Goal: Navigation & Orientation: Find specific page/section

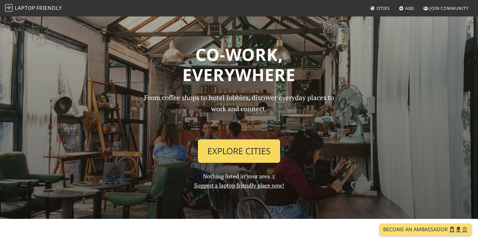
click at [257, 148] on link "Explore Cities" at bounding box center [239, 150] width 82 height 23
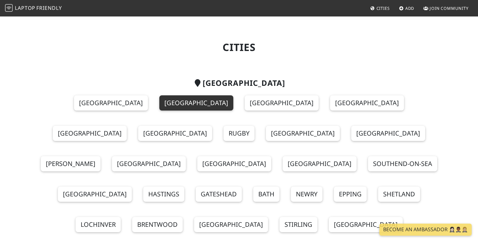
click at [159, 97] on link "[GEOGRAPHIC_DATA]" at bounding box center [196, 102] width 74 height 15
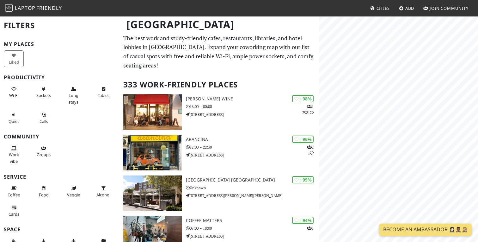
scroll to position [2, 0]
